Goal: Task Accomplishment & Management: Use online tool/utility

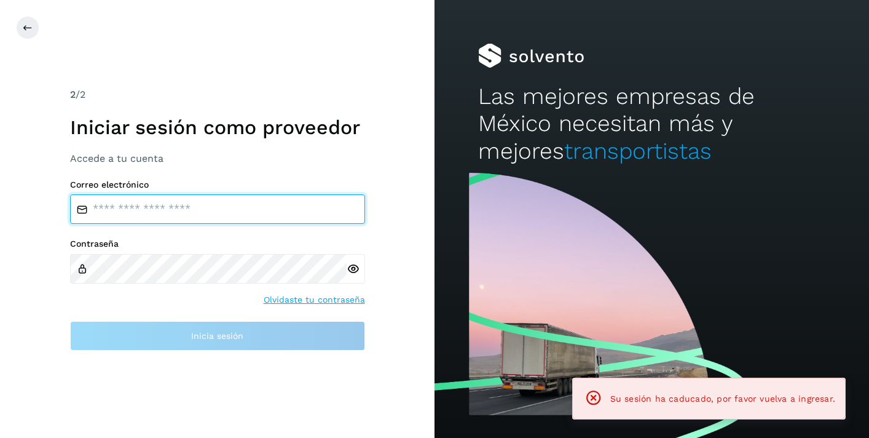
click at [127, 208] on input "email" at bounding box center [217, 209] width 295 height 30
type input "**********"
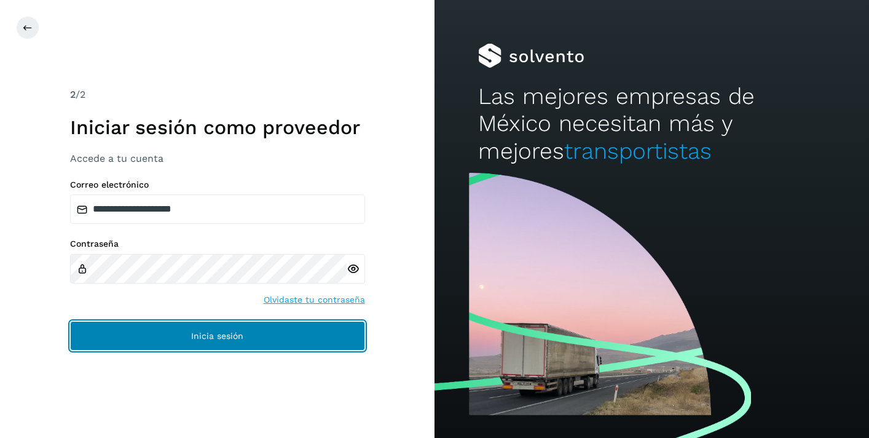
click at [184, 346] on button "Inicia sesión" at bounding box center [217, 336] width 295 height 30
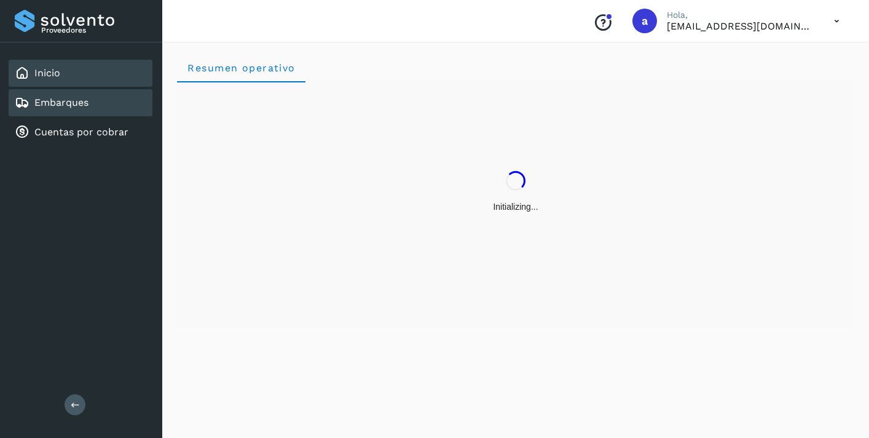
click at [95, 98] on div "Embarques" at bounding box center [81, 102] width 144 height 27
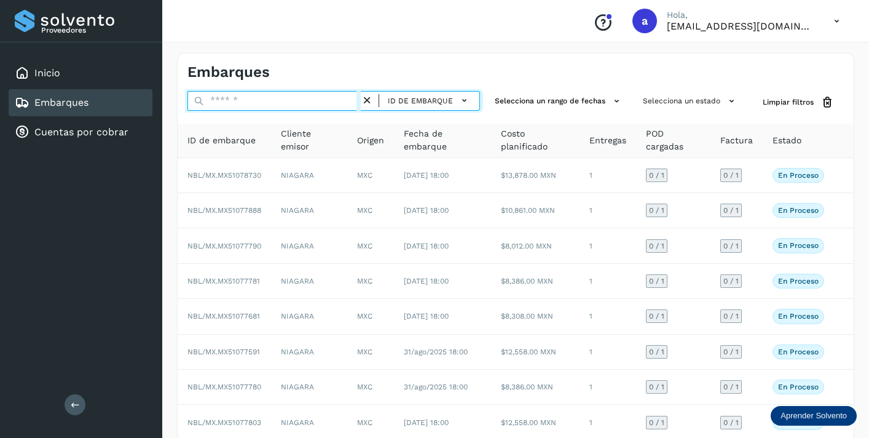
click at [281, 97] on input "text" at bounding box center [274, 101] width 173 height 20
paste input "**********"
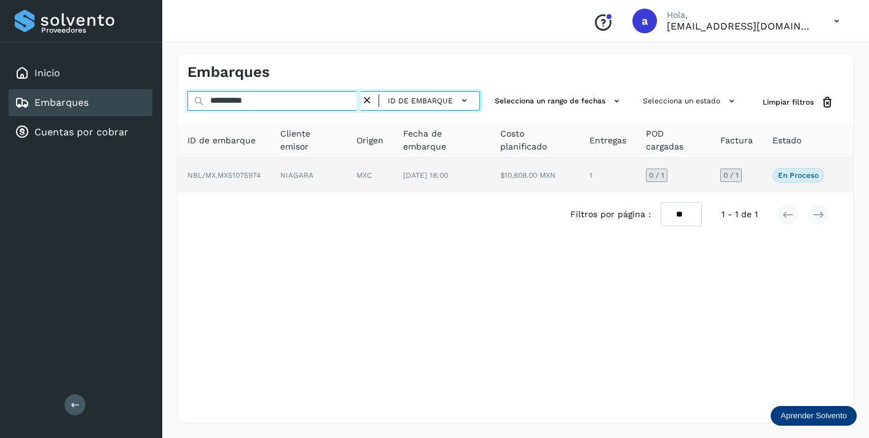
type input "**********"
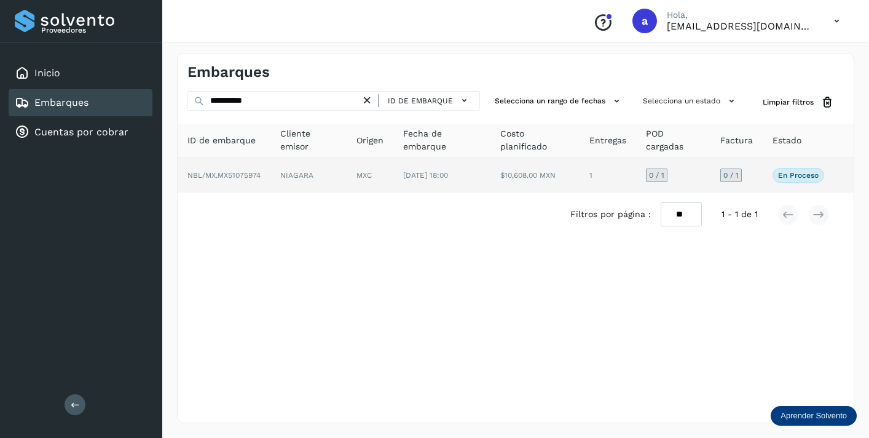
click at [734, 176] on span "0 / 1" at bounding box center [731, 175] width 15 height 7
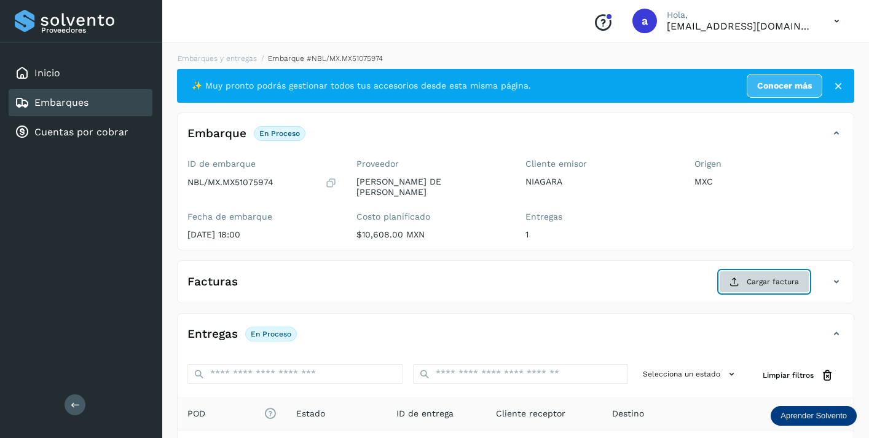
click at [745, 273] on button "Cargar factura" at bounding box center [764, 282] width 90 height 22
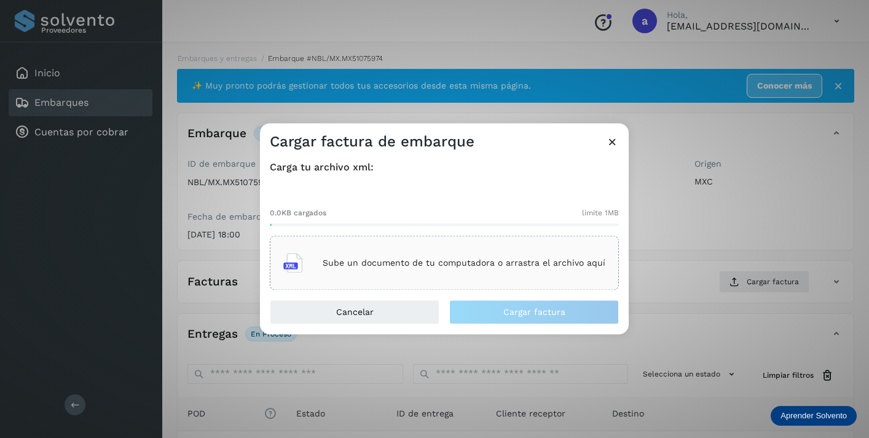
click at [523, 279] on div "Sube un documento de tu computadora o arrastra el archivo aquí" at bounding box center [444, 263] width 322 height 33
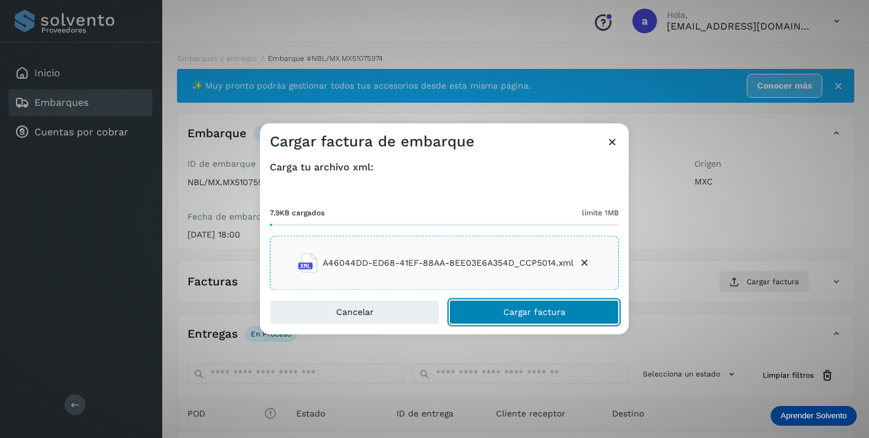
click at [574, 319] on button "Cargar factura" at bounding box center [534, 312] width 170 height 25
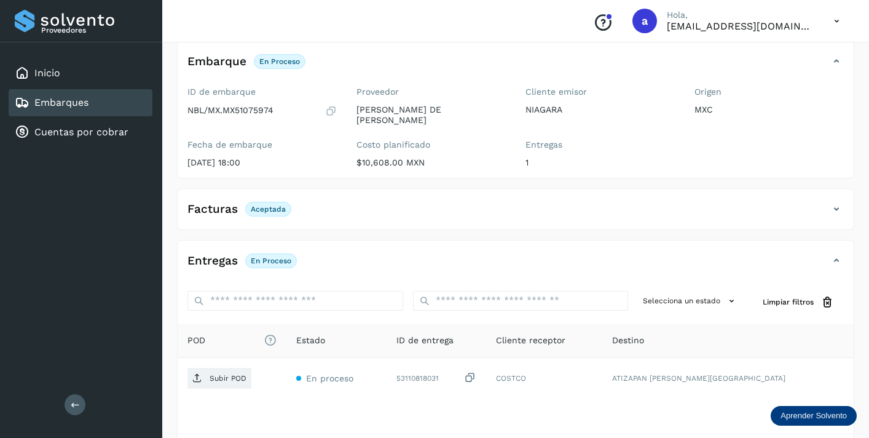
scroll to position [153, 0]
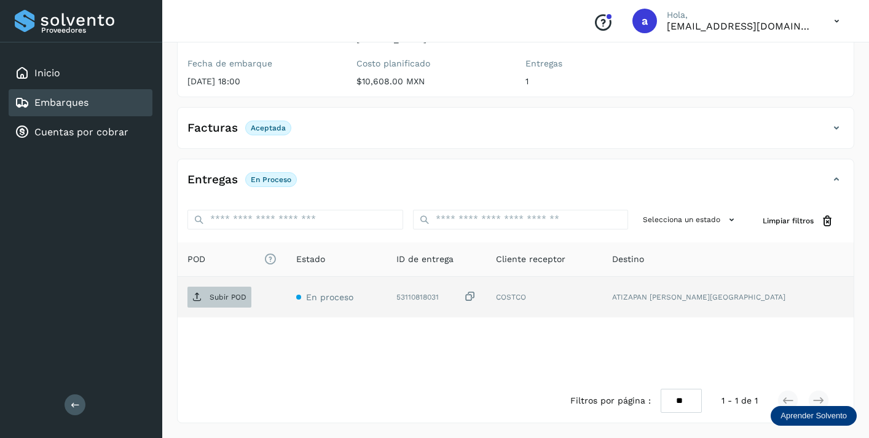
click at [243, 297] on p "Subir POD" at bounding box center [228, 297] width 37 height 9
click at [127, 106] on div "Embarques" at bounding box center [81, 102] width 144 height 27
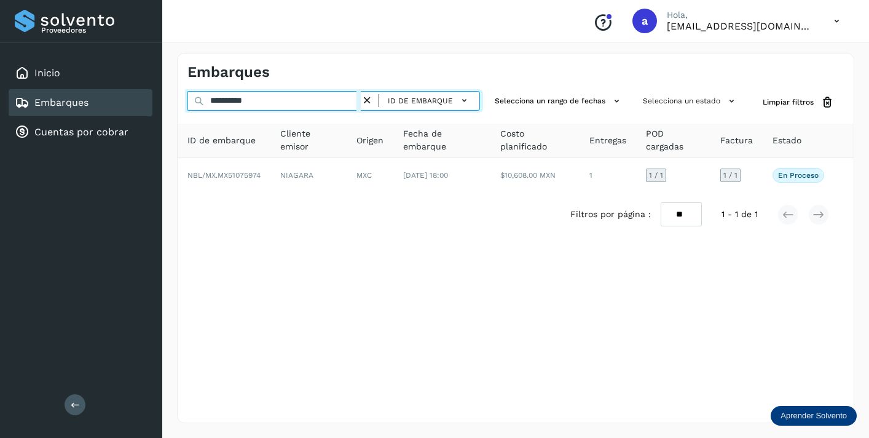
drag, startPoint x: 279, startPoint y: 104, endPoint x: 173, endPoint y: 90, distance: 106.0
click at [174, 90] on div "**********" at bounding box center [515, 238] width 707 height 400
paste input "text"
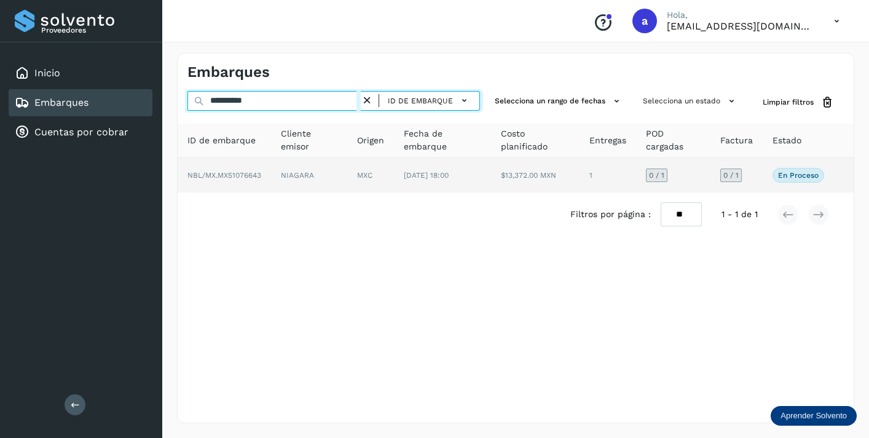
type input "**********"
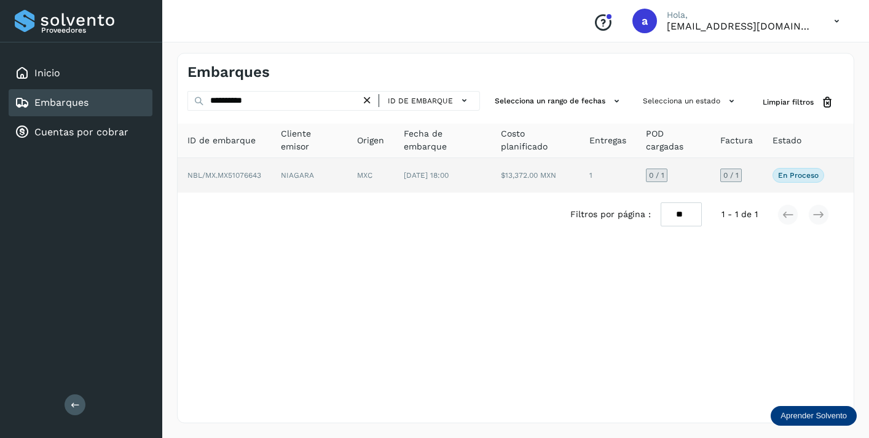
click at [731, 176] on span "0 / 1" at bounding box center [731, 175] width 15 height 7
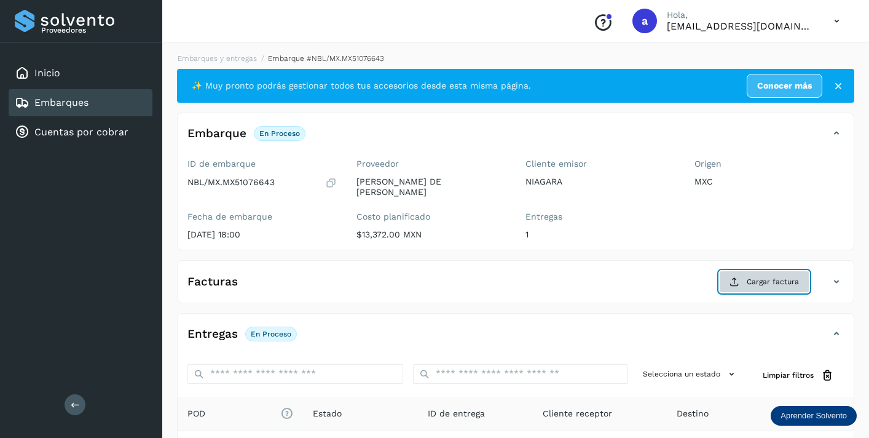
click at [766, 289] on button "Cargar factura" at bounding box center [764, 282] width 90 height 22
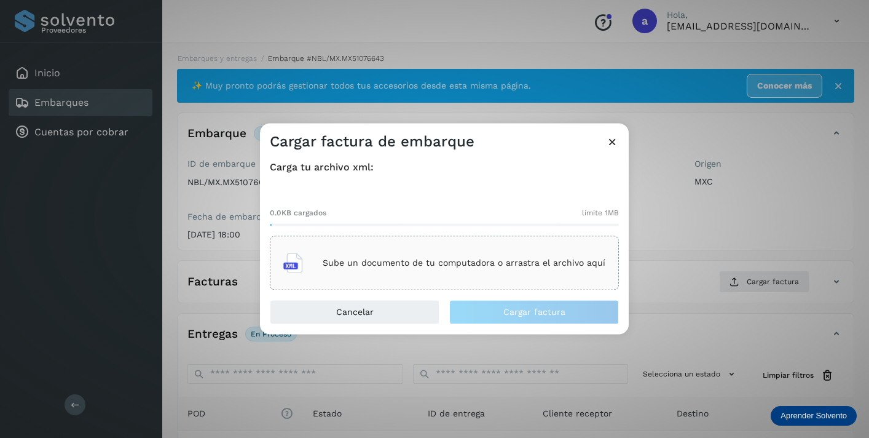
click at [524, 251] on div "Sube un documento de tu computadora o arrastra el archivo aquí" at bounding box center [444, 263] width 322 height 33
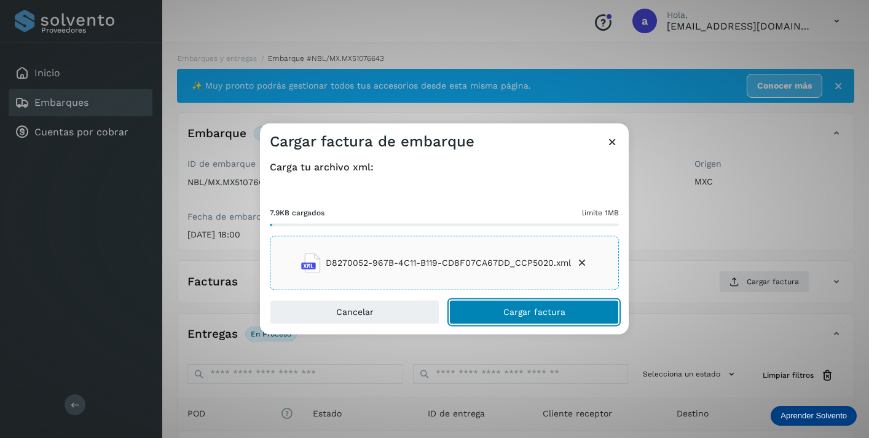
click at [593, 322] on button "Cargar factura" at bounding box center [534, 312] width 170 height 25
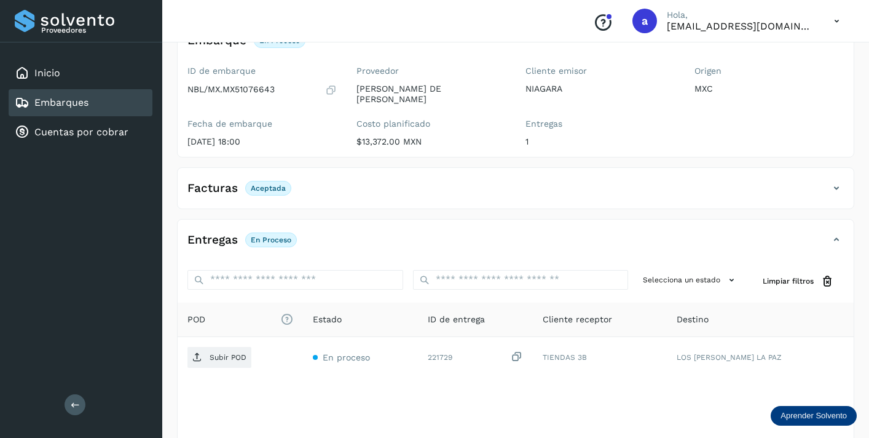
scroll to position [153, 0]
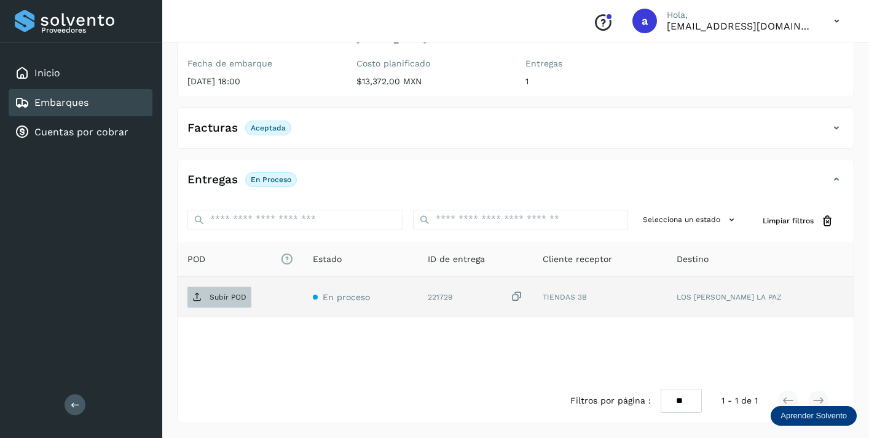
click at [222, 299] on p "Subir POD" at bounding box center [228, 297] width 37 height 9
click at [121, 106] on div "Embarques" at bounding box center [81, 102] width 144 height 27
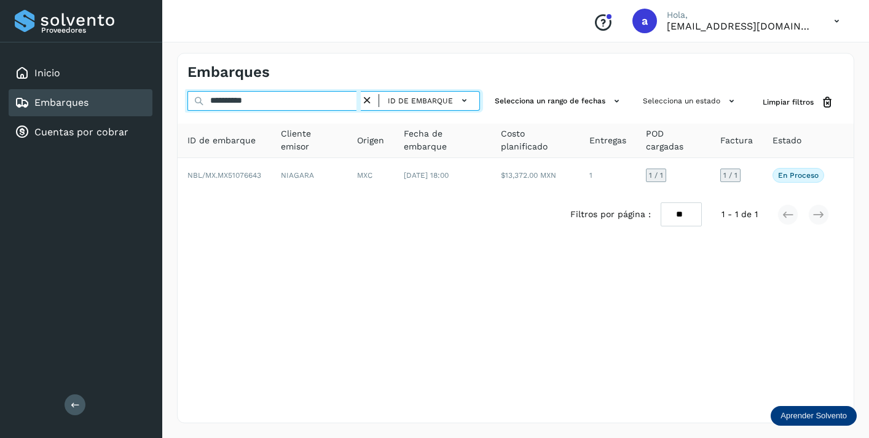
drag, startPoint x: 272, startPoint y: 101, endPoint x: 148, endPoint y: 103, distance: 123.6
click at [148, 103] on div "**********" at bounding box center [434, 219] width 869 height 438
paste input "text"
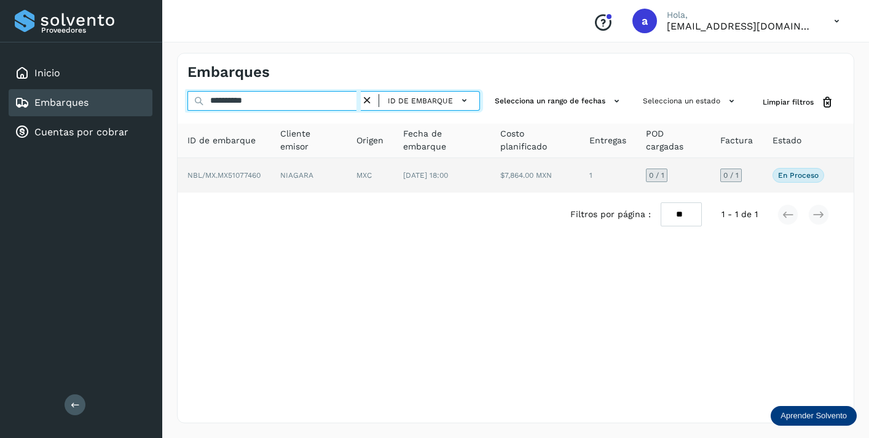
type input "**********"
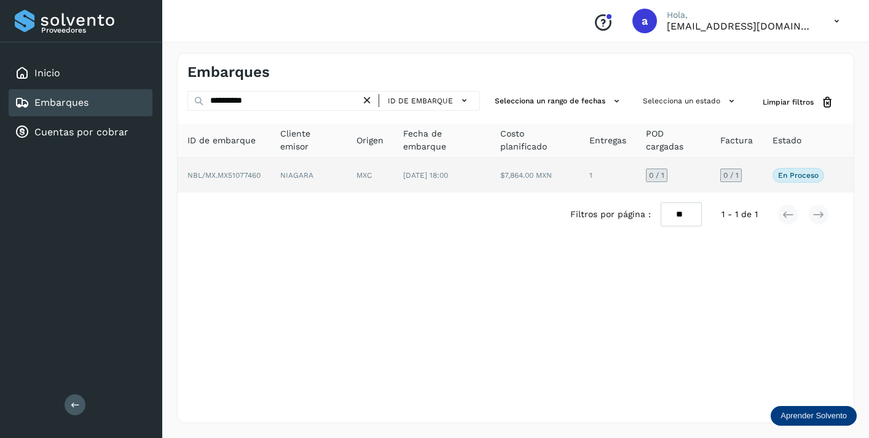
click at [737, 172] on span "0 / 1" at bounding box center [731, 175] width 15 height 7
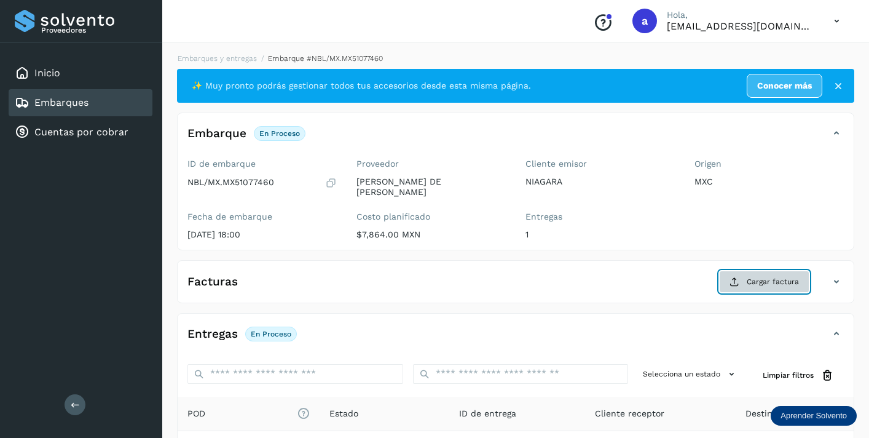
click at [742, 280] on button "Cargar factura" at bounding box center [764, 282] width 90 height 22
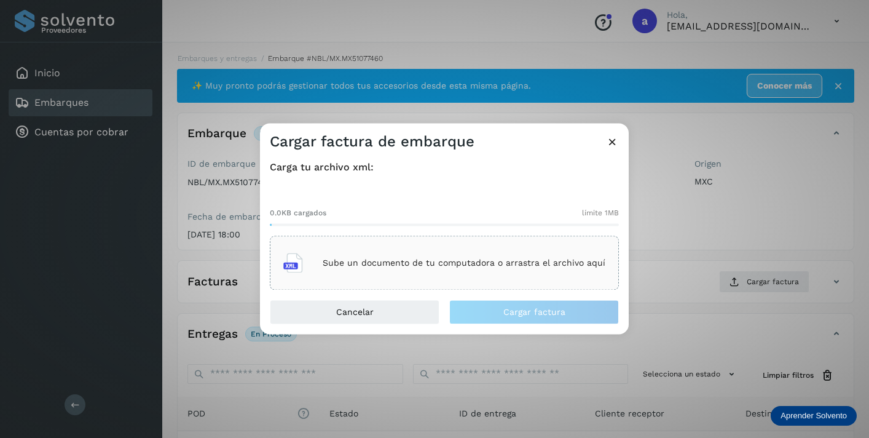
click at [505, 266] on p "Sube un documento de tu computadora o arrastra el archivo aquí" at bounding box center [464, 263] width 283 height 10
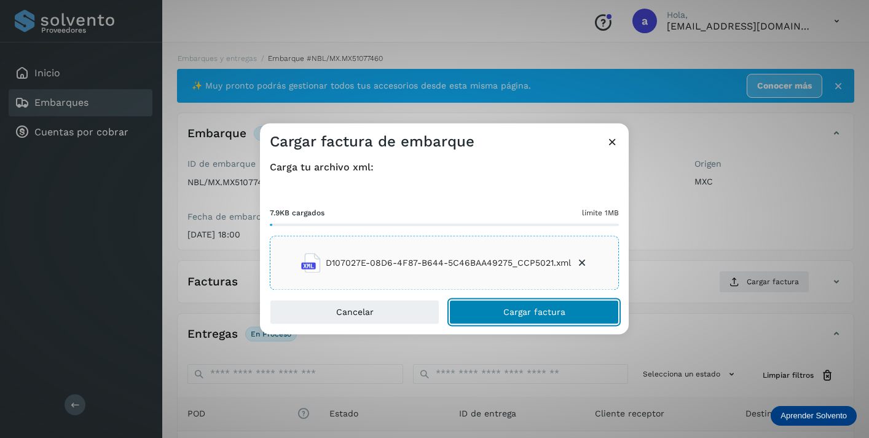
click at [535, 313] on span "Cargar factura" at bounding box center [535, 312] width 62 height 9
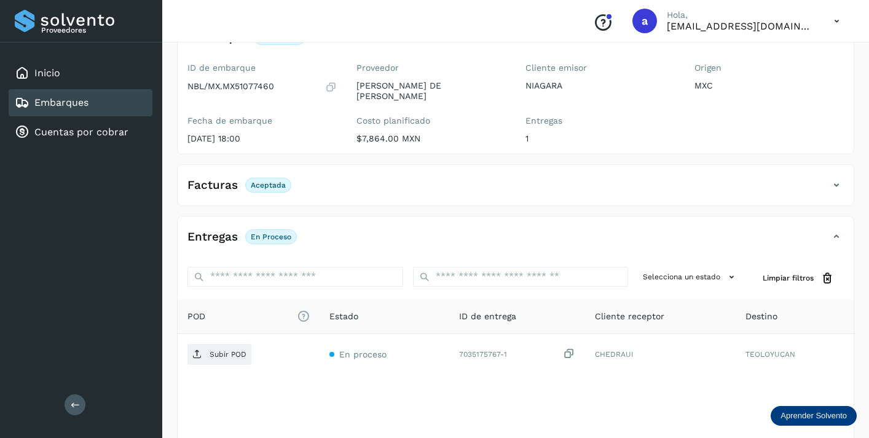
scroll to position [153, 0]
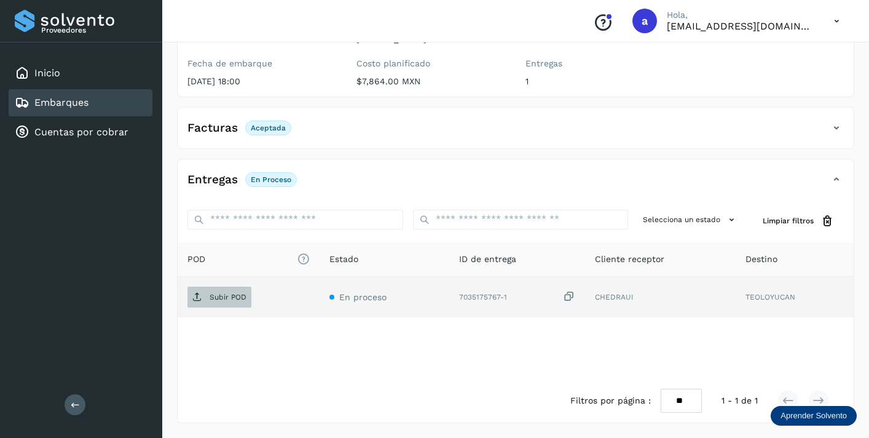
click at [236, 299] on p "Subir POD" at bounding box center [228, 297] width 37 height 9
click at [133, 103] on div "Embarques" at bounding box center [81, 102] width 144 height 27
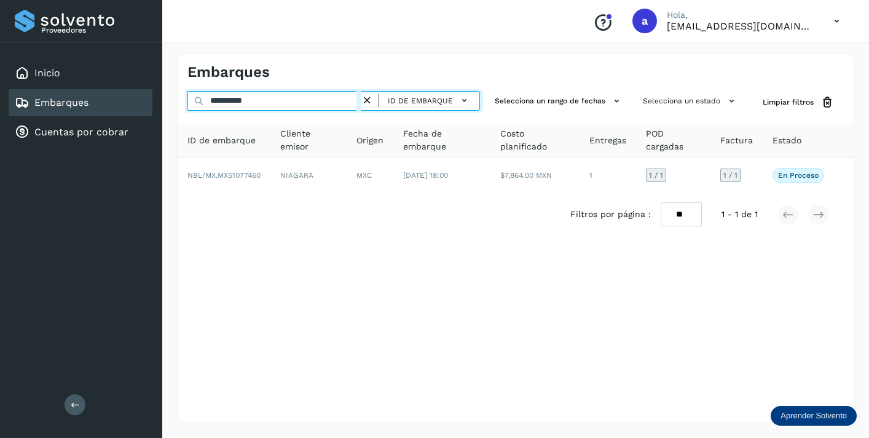
drag, startPoint x: 272, startPoint y: 98, endPoint x: 188, endPoint y: 89, distance: 84.1
click at [188, 90] on div "**********" at bounding box center [516, 238] width 678 height 370
paste input "text"
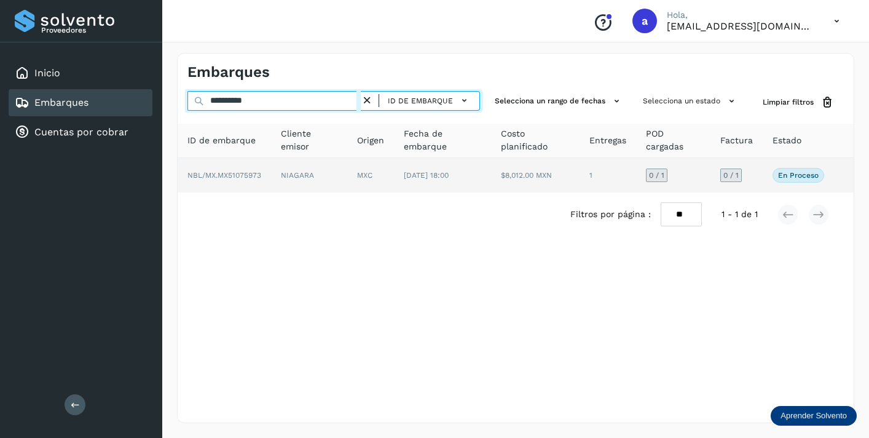
type input "**********"
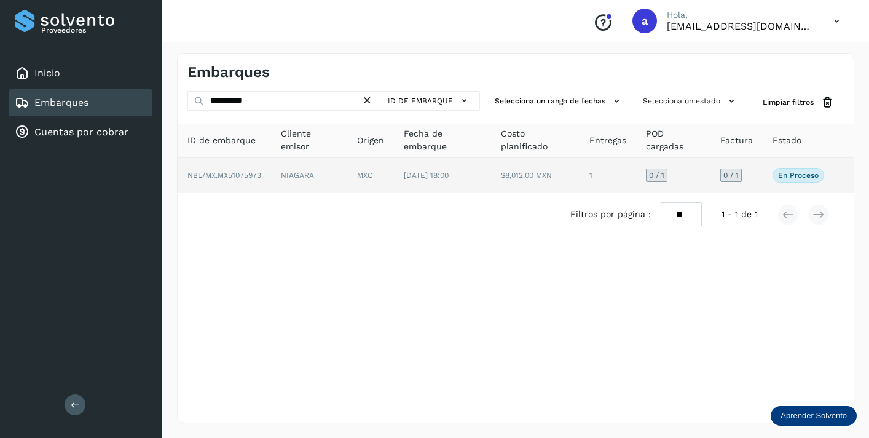
click at [730, 176] on span "0 / 1" at bounding box center [731, 175] width 15 height 7
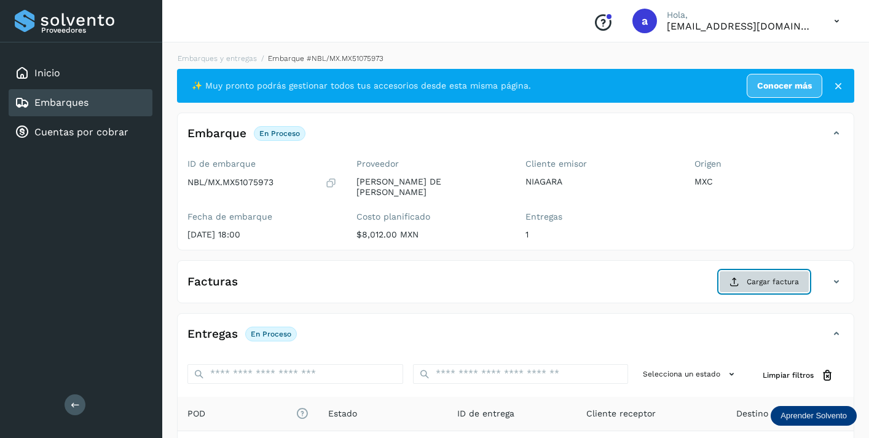
click at [745, 280] on button "Cargar factura" at bounding box center [764, 282] width 90 height 22
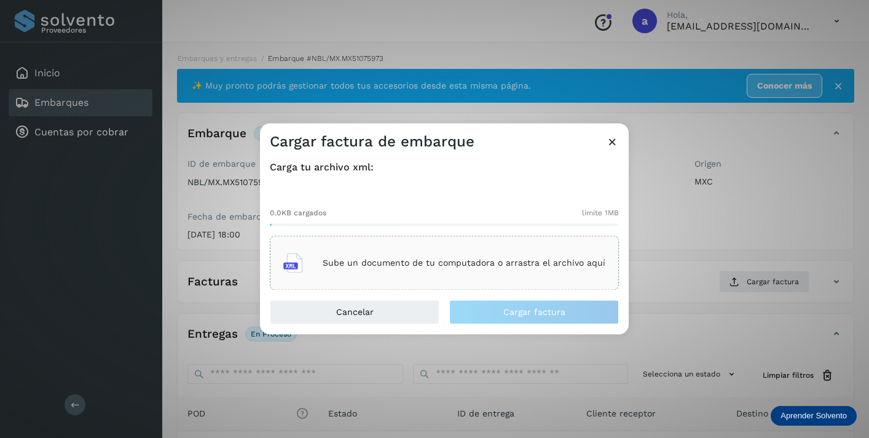
click at [521, 259] on p "Sube un documento de tu computadora o arrastra el archivo aquí" at bounding box center [464, 263] width 283 height 10
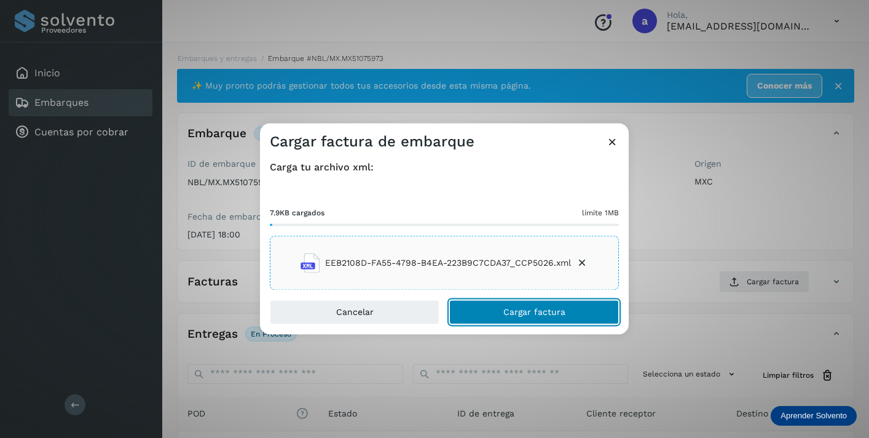
click at [529, 312] on span "Cargar factura" at bounding box center [535, 312] width 62 height 9
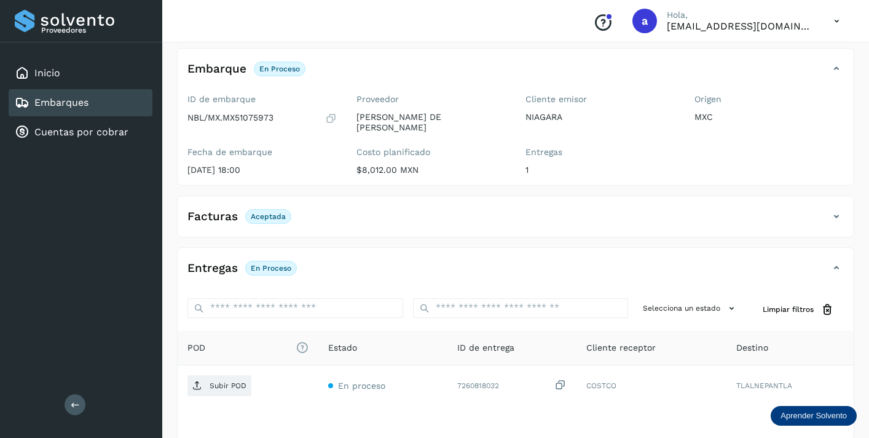
scroll to position [153, 0]
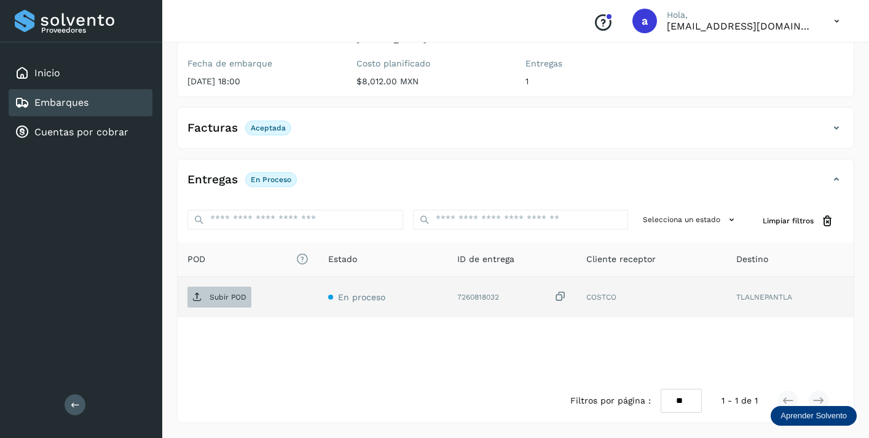
click at [230, 300] on p "Subir POD" at bounding box center [228, 297] width 37 height 9
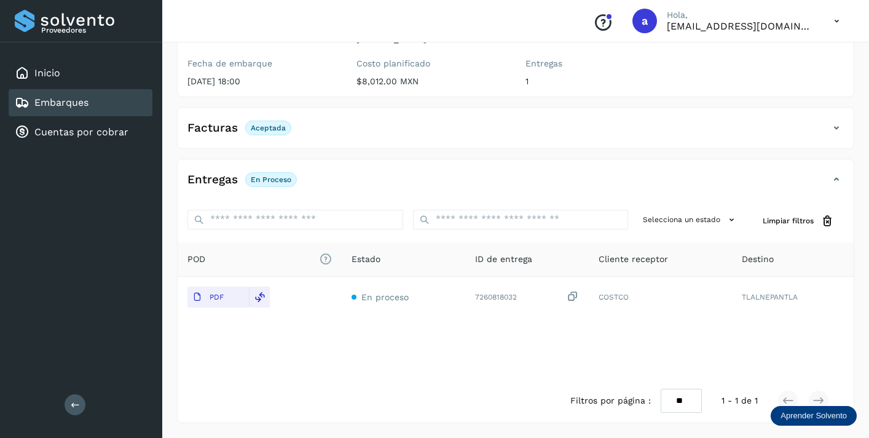
click at [109, 105] on div "Embarques" at bounding box center [81, 102] width 144 height 27
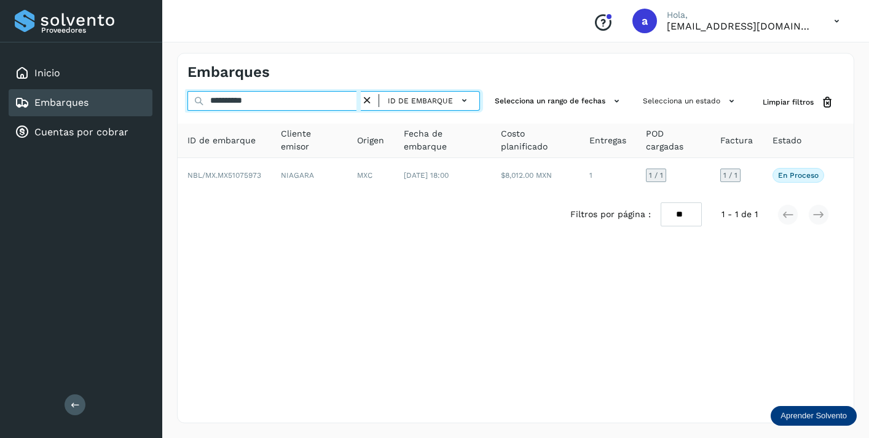
drag, startPoint x: 267, startPoint y: 101, endPoint x: 152, endPoint y: 97, distance: 114.4
click at [152, 97] on div "**********" at bounding box center [434, 219] width 869 height 438
paste input "text"
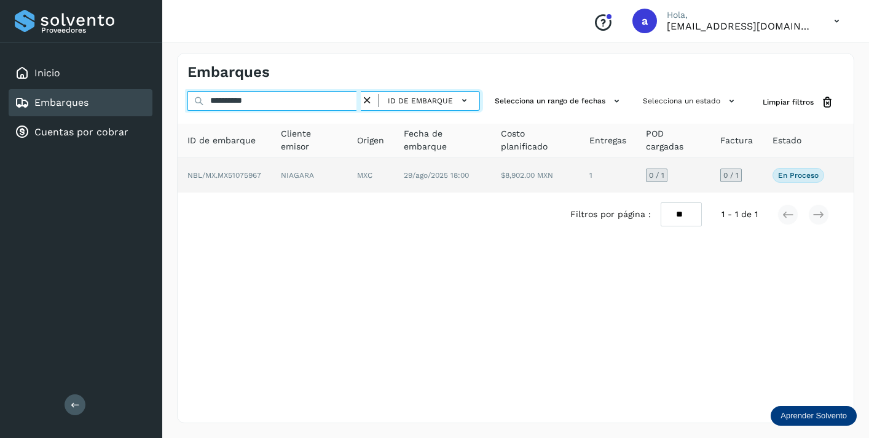
type input "**********"
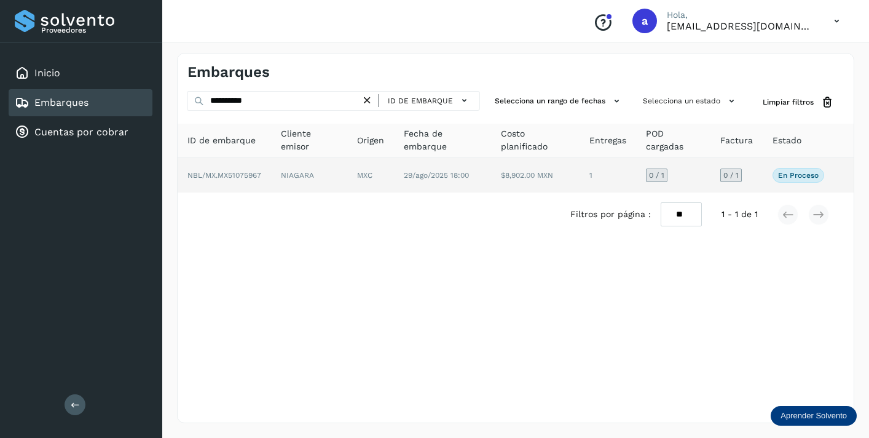
click at [732, 172] on span "0 / 1" at bounding box center [731, 175] width 15 height 7
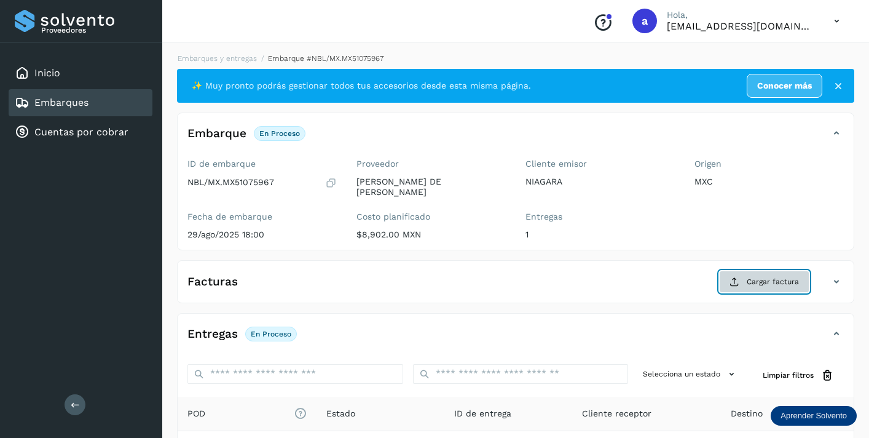
click at [761, 279] on span "Cargar factura" at bounding box center [773, 281] width 52 height 11
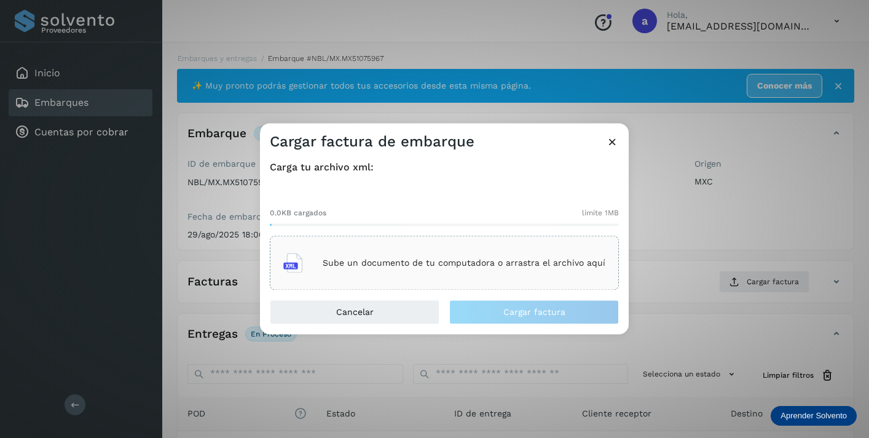
click at [509, 253] on div "Sube un documento de tu computadora o arrastra el archivo aquí" at bounding box center [444, 263] width 322 height 33
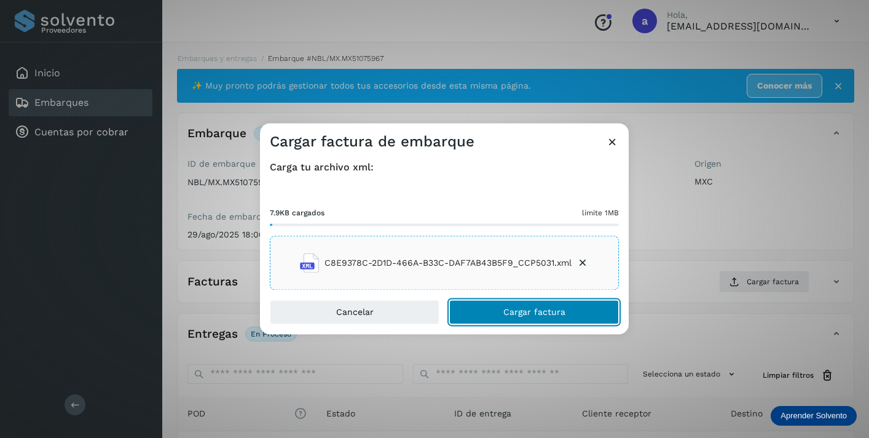
click at [576, 312] on button "Cargar factura" at bounding box center [534, 312] width 170 height 25
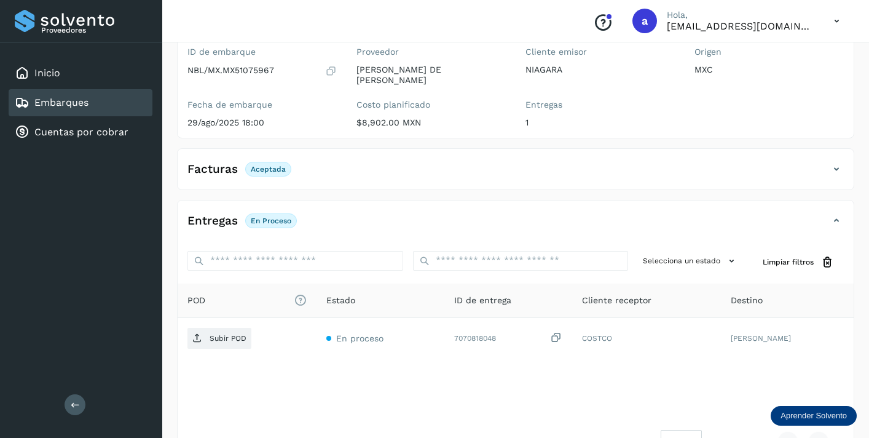
scroll to position [153, 0]
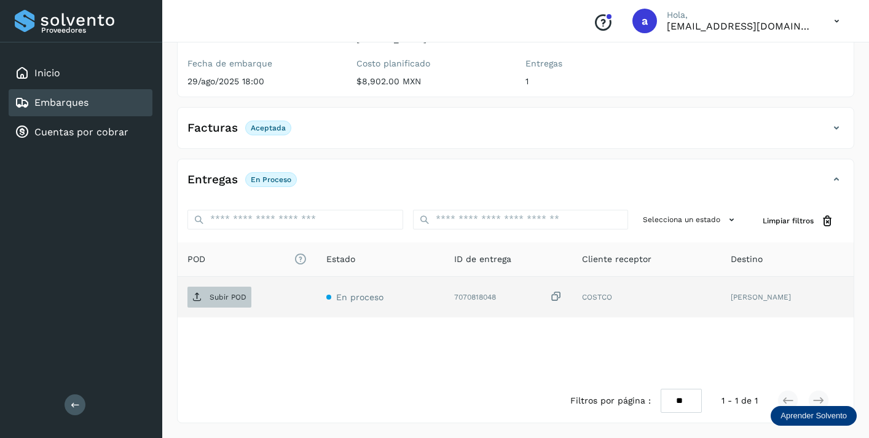
click at [240, 293] on p "Subir POD" at bounding box center [228, 297] width 37 height 9
click at [130, 97] on div "Embarques" at bounding box center [81, 102] width 144 height 27
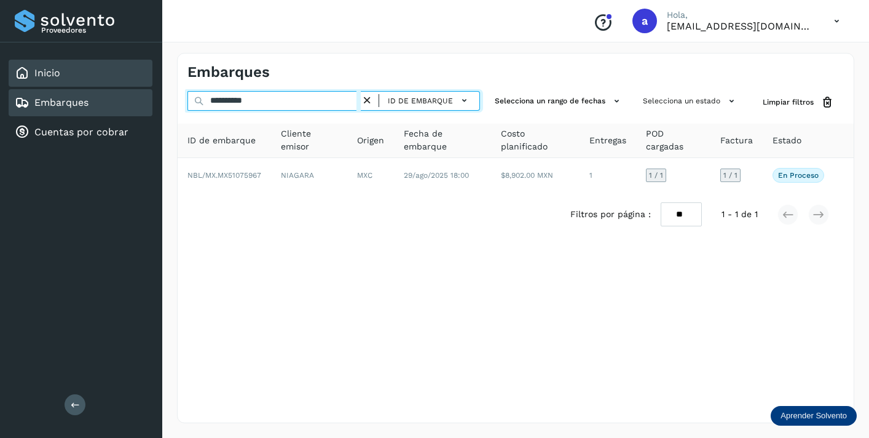
drag, startPoint x: 279, startPoint y: 101, endPoint x: 143, endPoint y: 84, distance: 137.0
click at [143, 84] on div "**********" at bounding box center [434, 219] width 869 height 438
paste input "text"
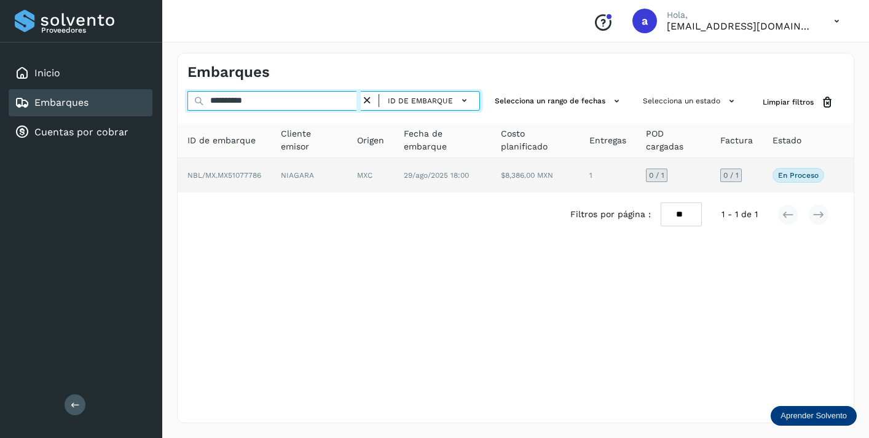
type input "**********"
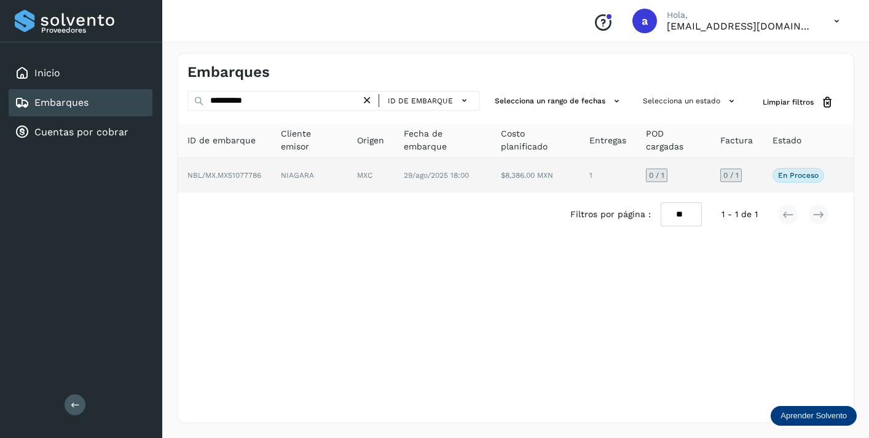
click at [733, 169] on div "0 / 1" at bounding box center [732, 175] width 22 height 14
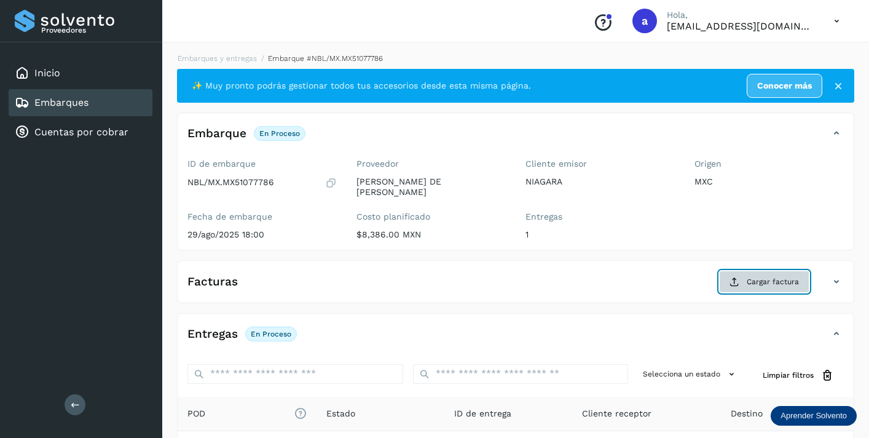
click at [753, 280] on span "Cargar factura" at bounding box center [773, 281] width 52 height 11
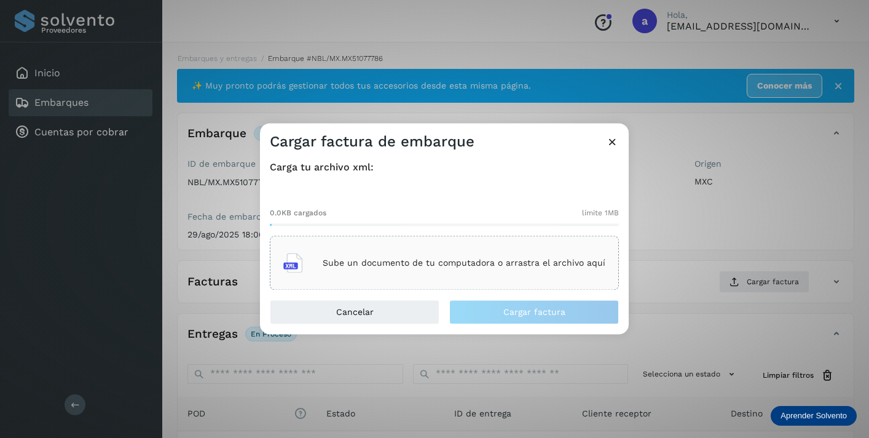
click at [516, 265] on p "Sube un documento de tu computadora o arrastra el archivo aquí" at bounding box center [464, 263] width 283 height 10
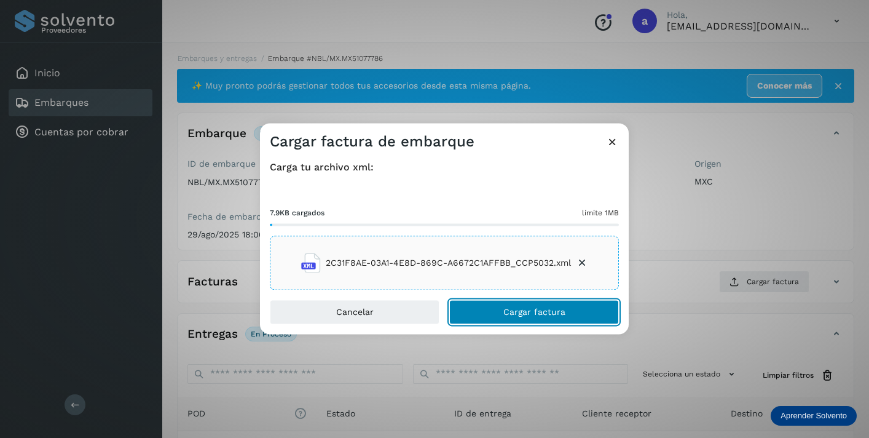
click at [556, 308] on span "Cargar factura" at bounding box center [535, 312] width 62 height 9
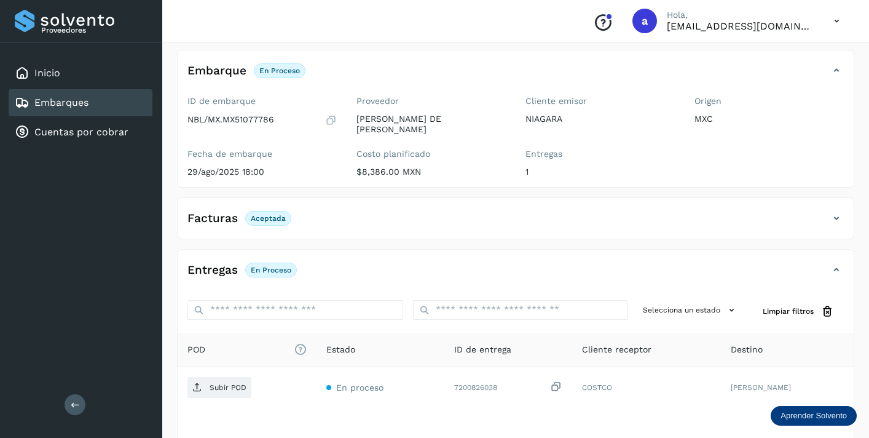
scroll to position [153, 0]
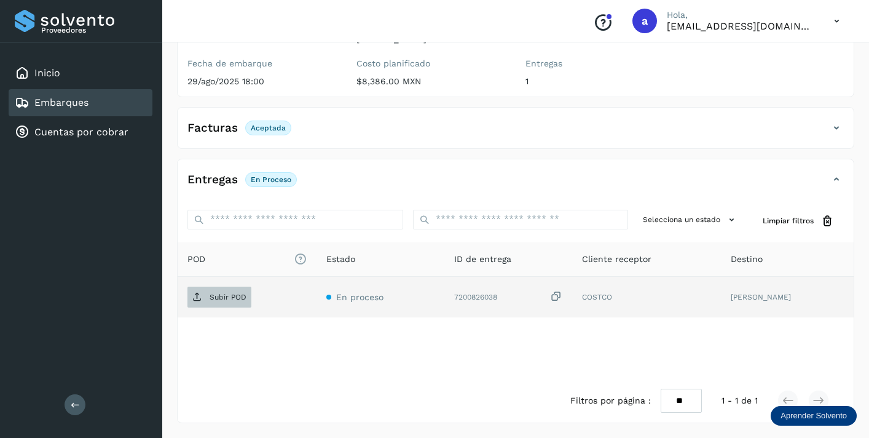
click at [222, 299] on p "Subir POD" at bounding box center [228, 297] width 37 height 9
click at [127, 103] on div "Embarques" at bounding box center [81, 102] width 144 height 27
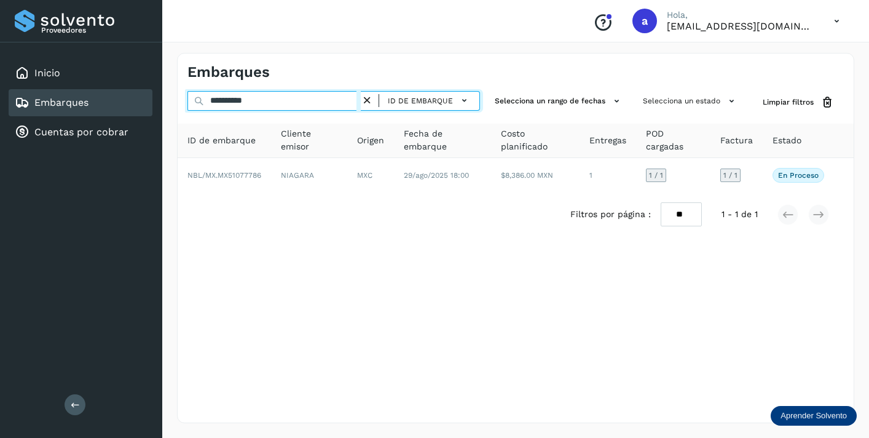
drag, startPoint x: 275, startPoint y: 101, endPoint x: 171, endPoint y: 77, distance: 107.1
click at [172, 77] on div "**********" at bounding box center [515, 238] width 707 height 400
paste input "text"
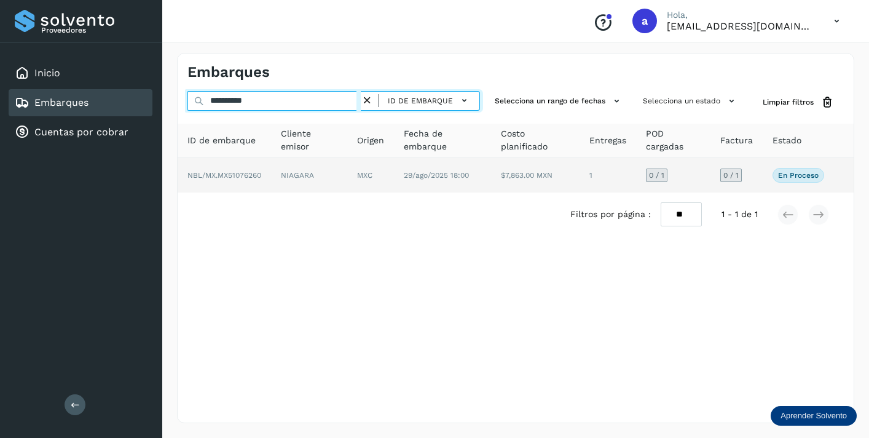
type input "**********"
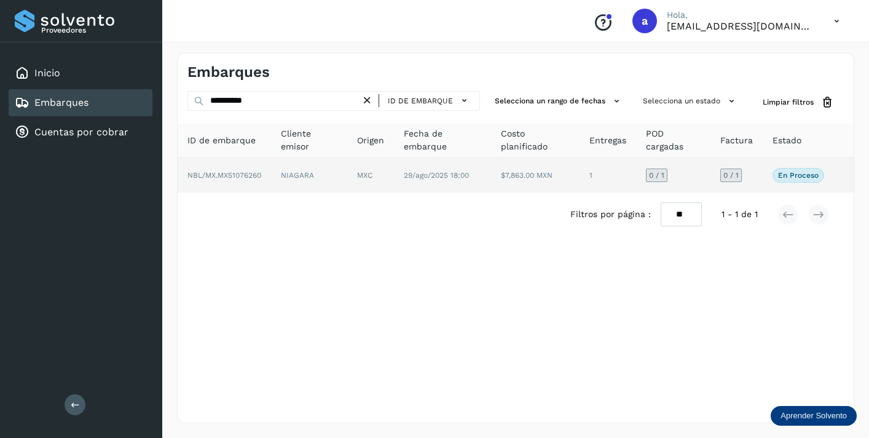
click at [727, 175] on span "0 / 1" at bounding box center [731, 175] width 15 height 7
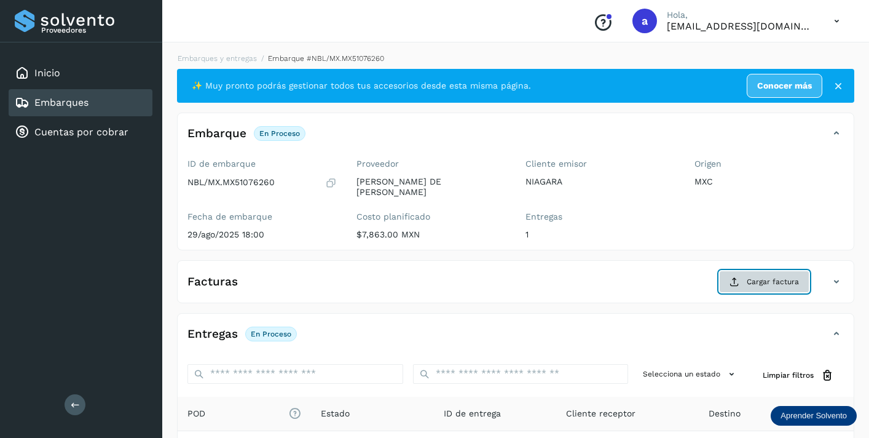
click at [772, 283] on span "Cargar factura" at bounding box center [773, 281] width 52 height 11
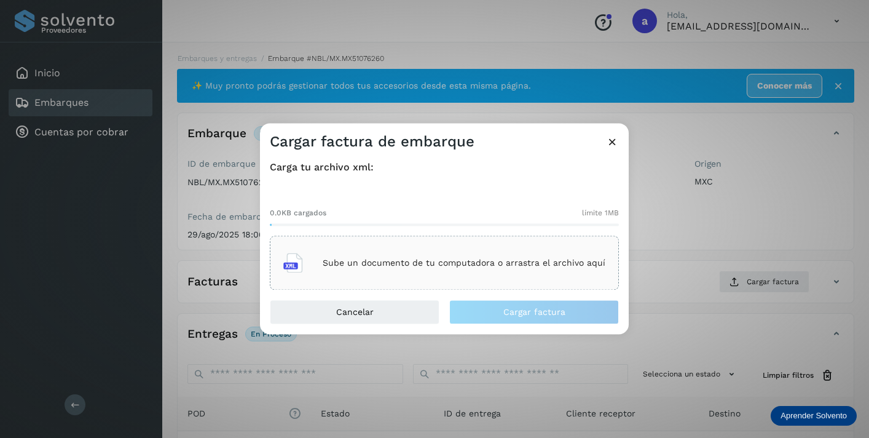
click at [508, 250] on div "Sube un documento de tu computadora o arrastra el archivo aquí" at bounding box center [444, 263] width 322 height 33
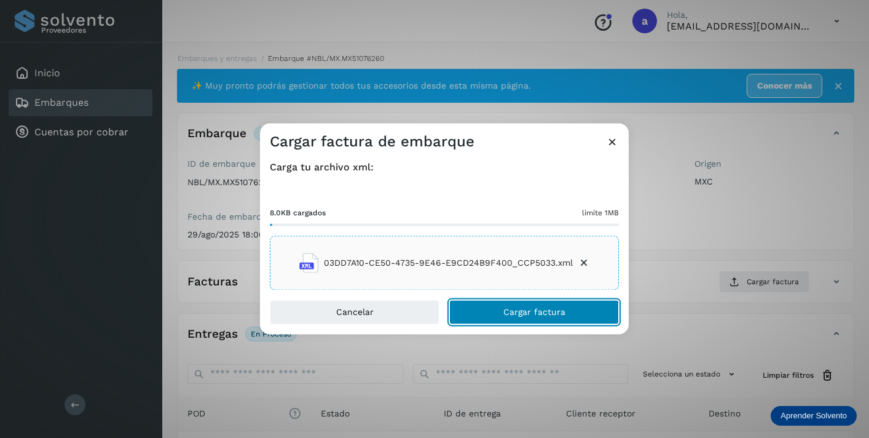
click at [552, 309] on span "Cargar factura" at bounding box center [535, 312] width 62 height 9
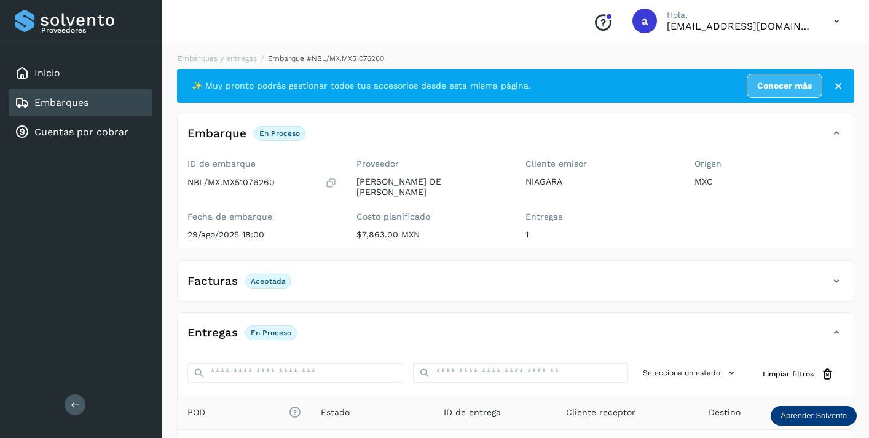
scroll to position [153, 0]
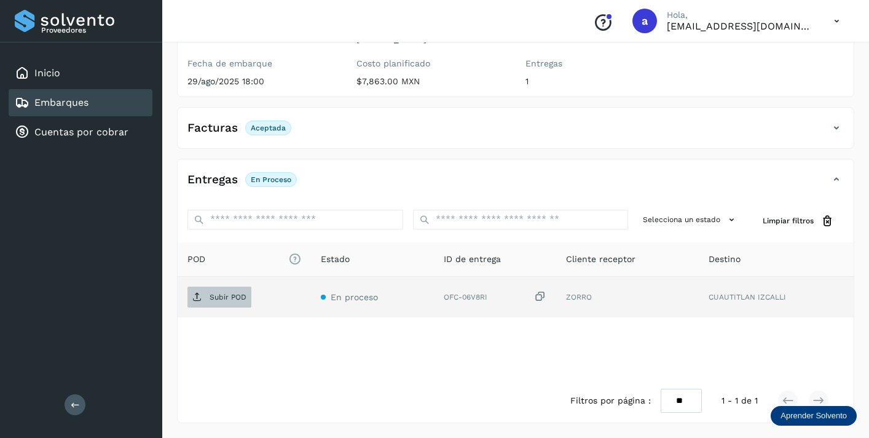
click at [231, 296] on p "Subir POD" at bounding box center [228, 297] width 37 height 9
